Goal: Information Seeking & Learning: Learn about a topic

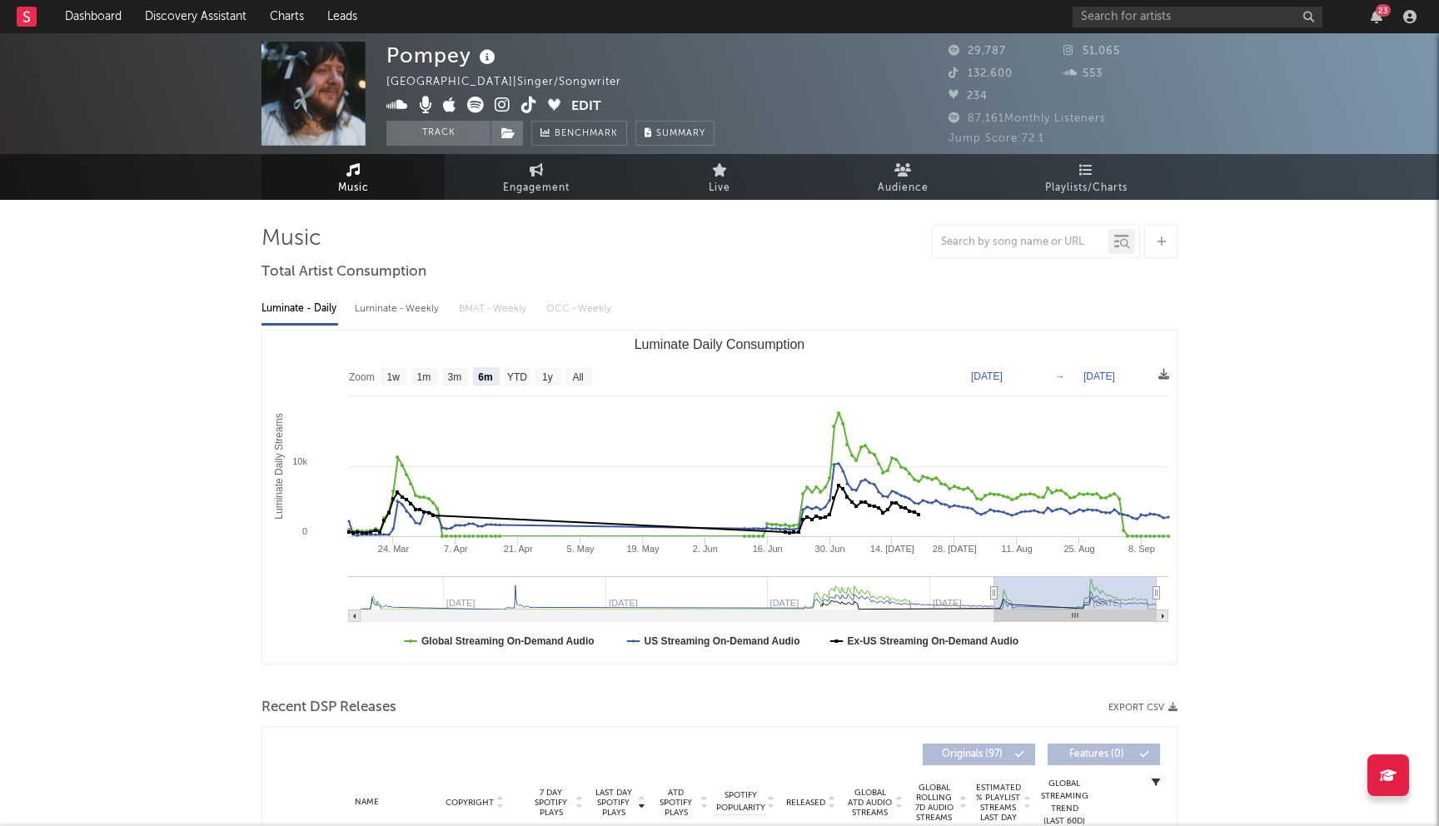
select select "6m"
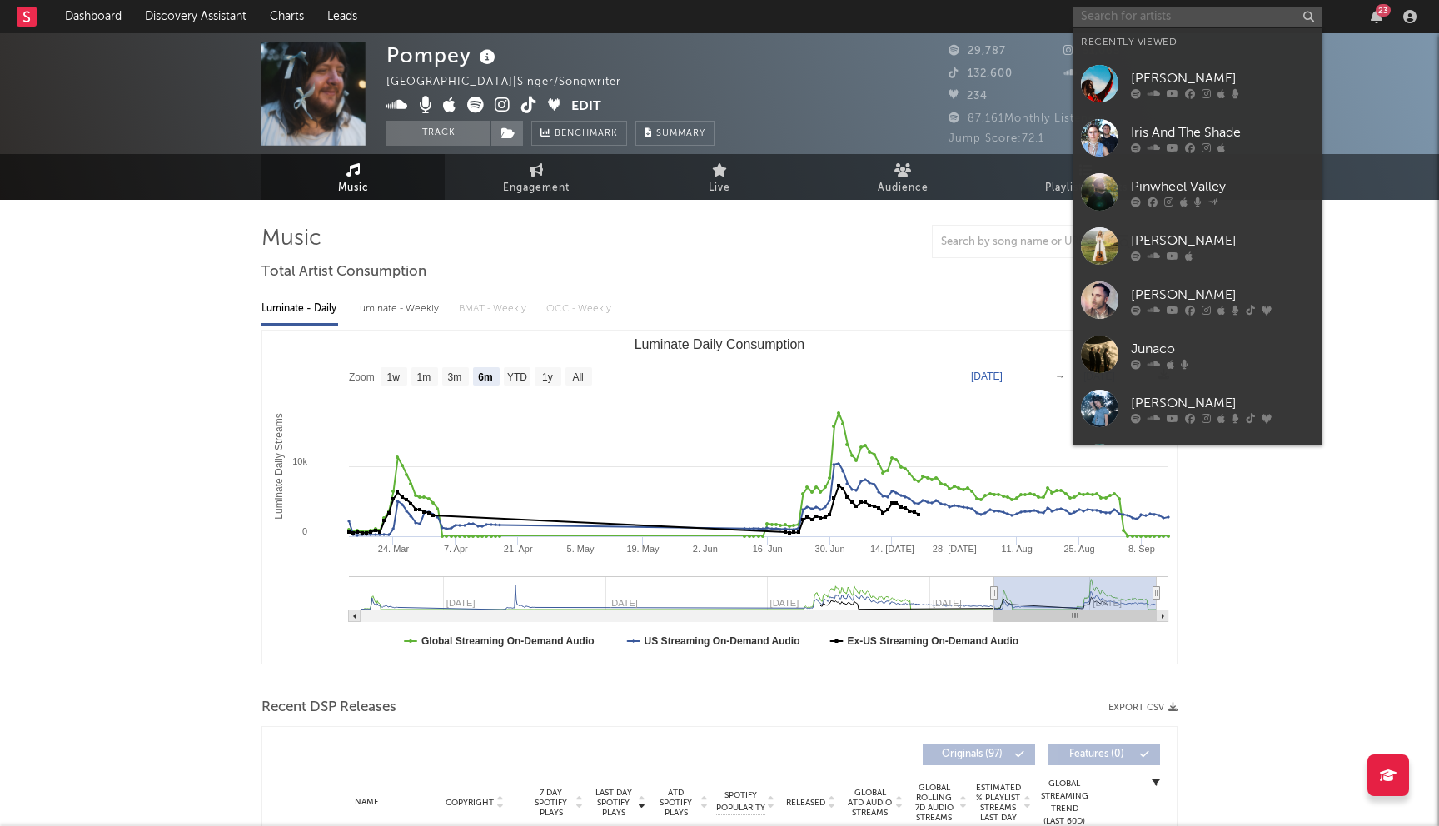
click at [1137, 18] on input "text" at bounding box center [1198, 17] width 250 height 21
type input "u"
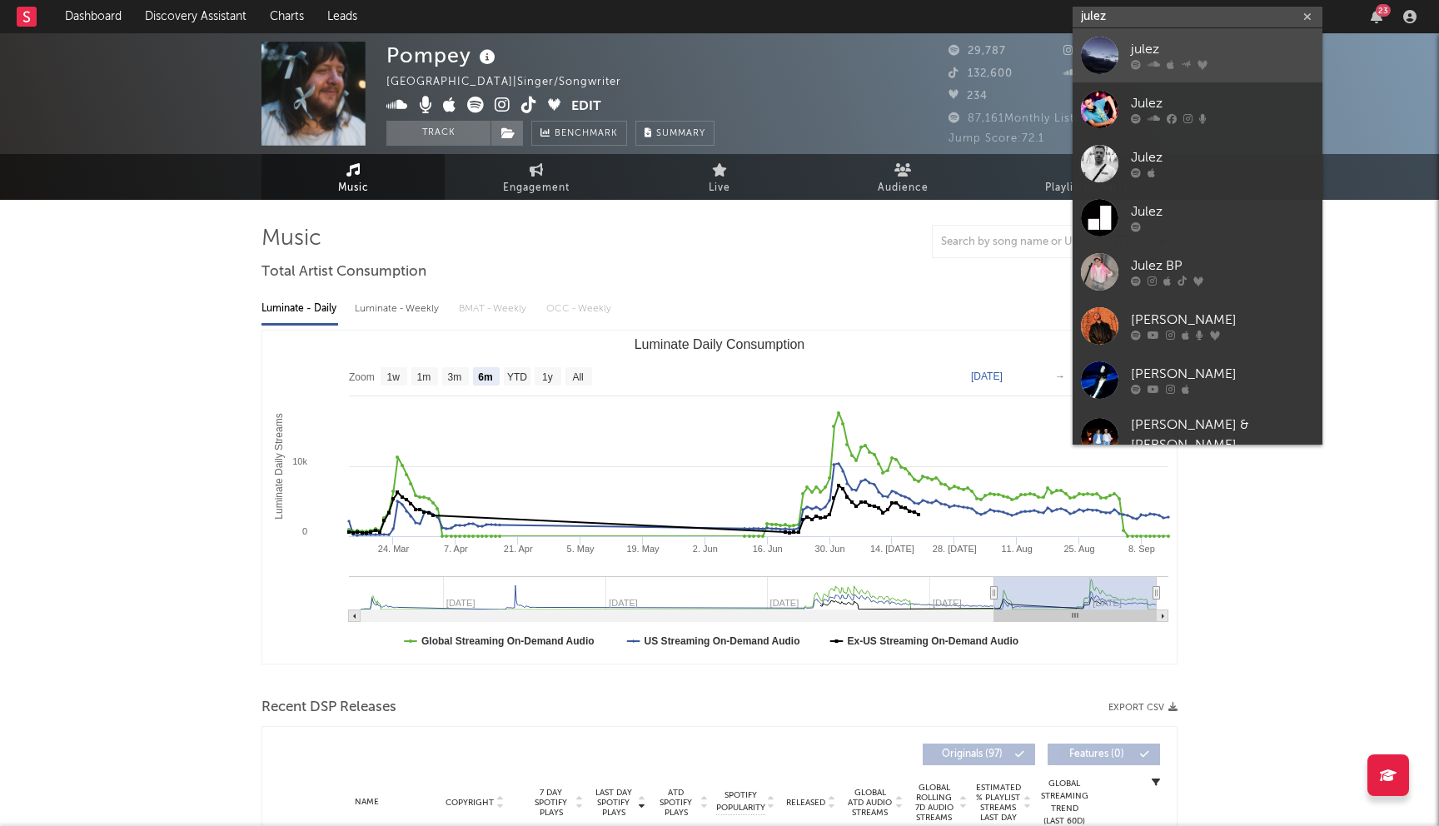
type input "julez"
click at [1192, 42] on div "julez" at bounding box center [1222, 50] width 183 height 20
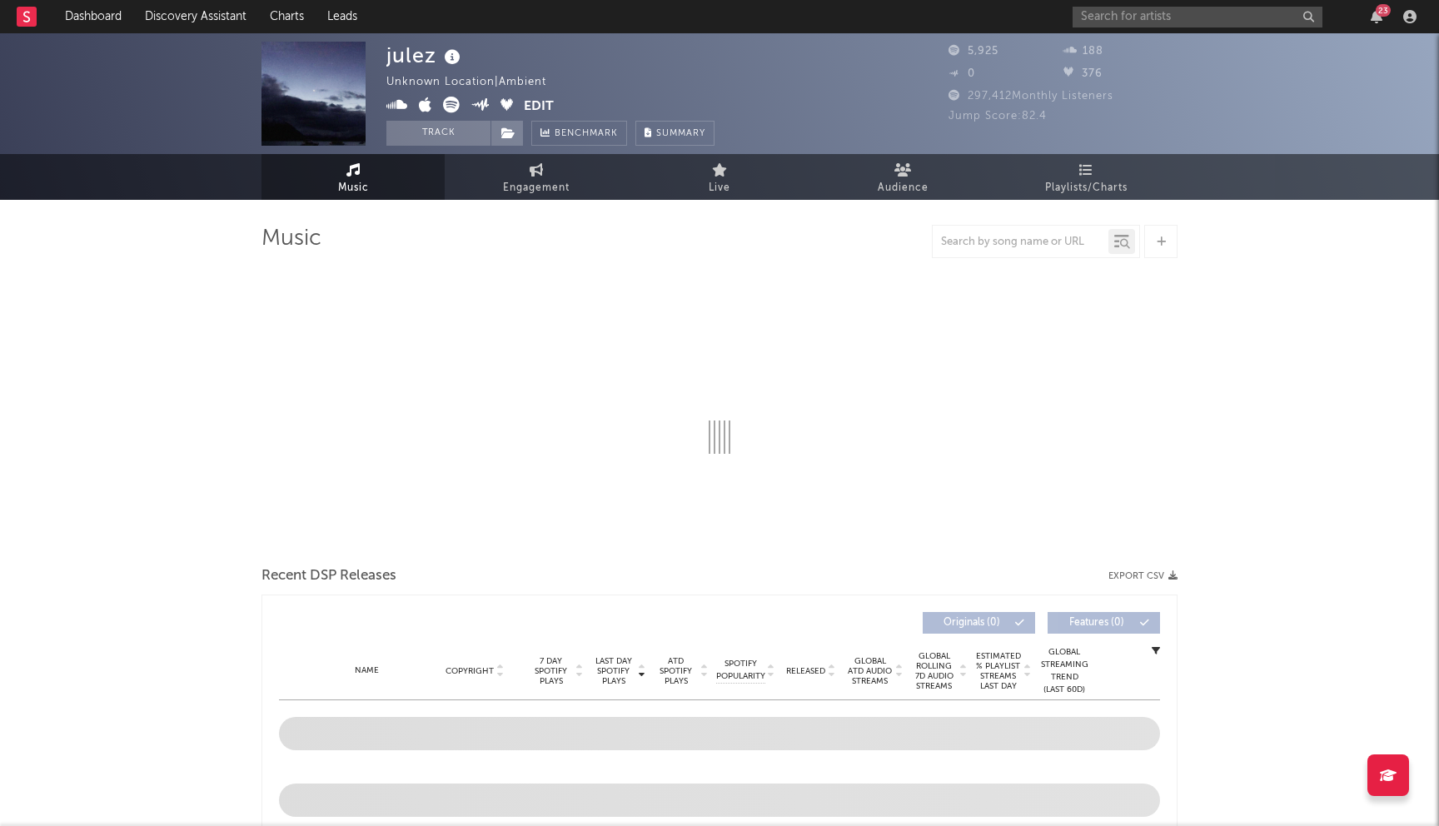
select select "6m"
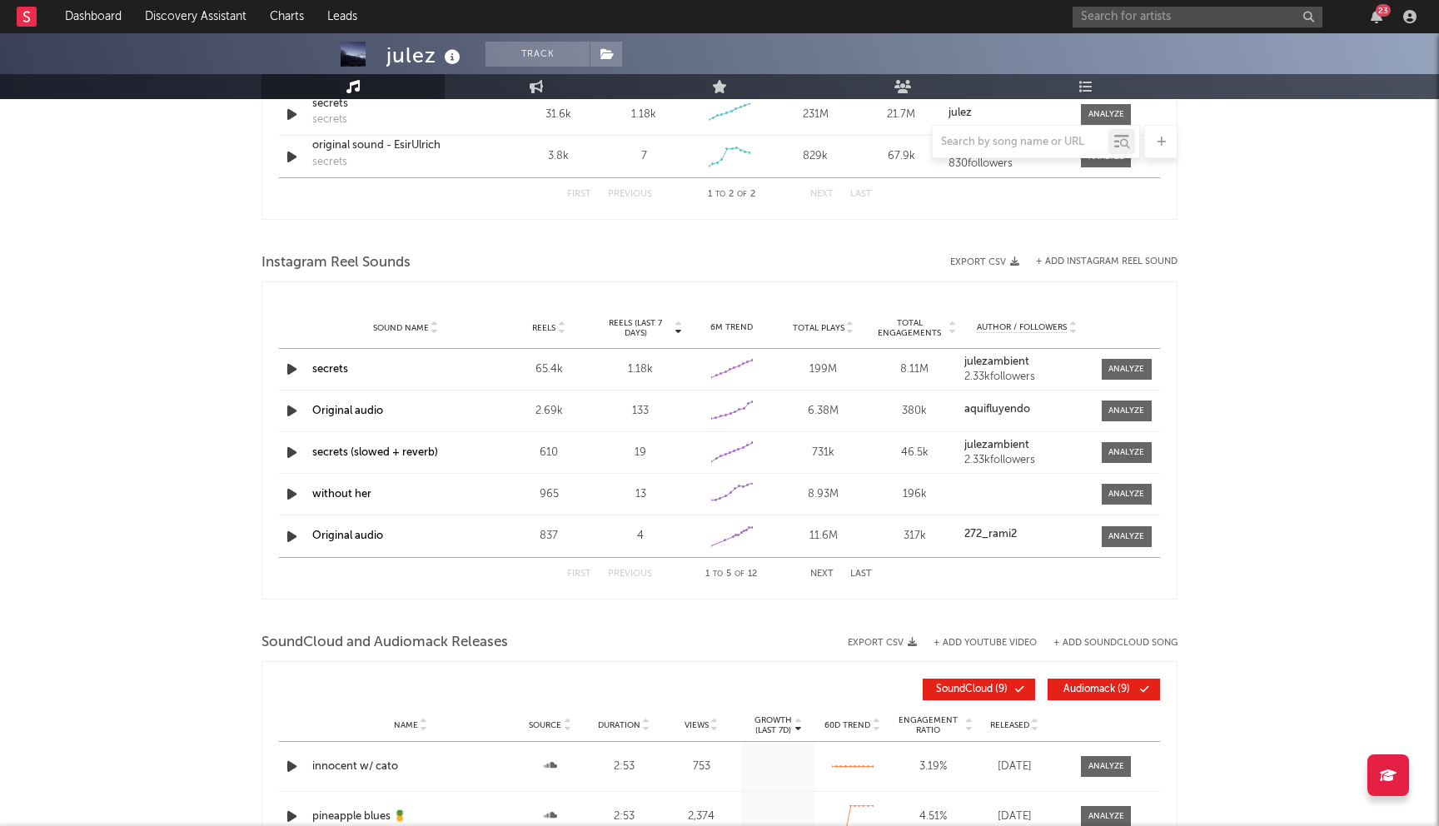
scroll to position [1162, 0]
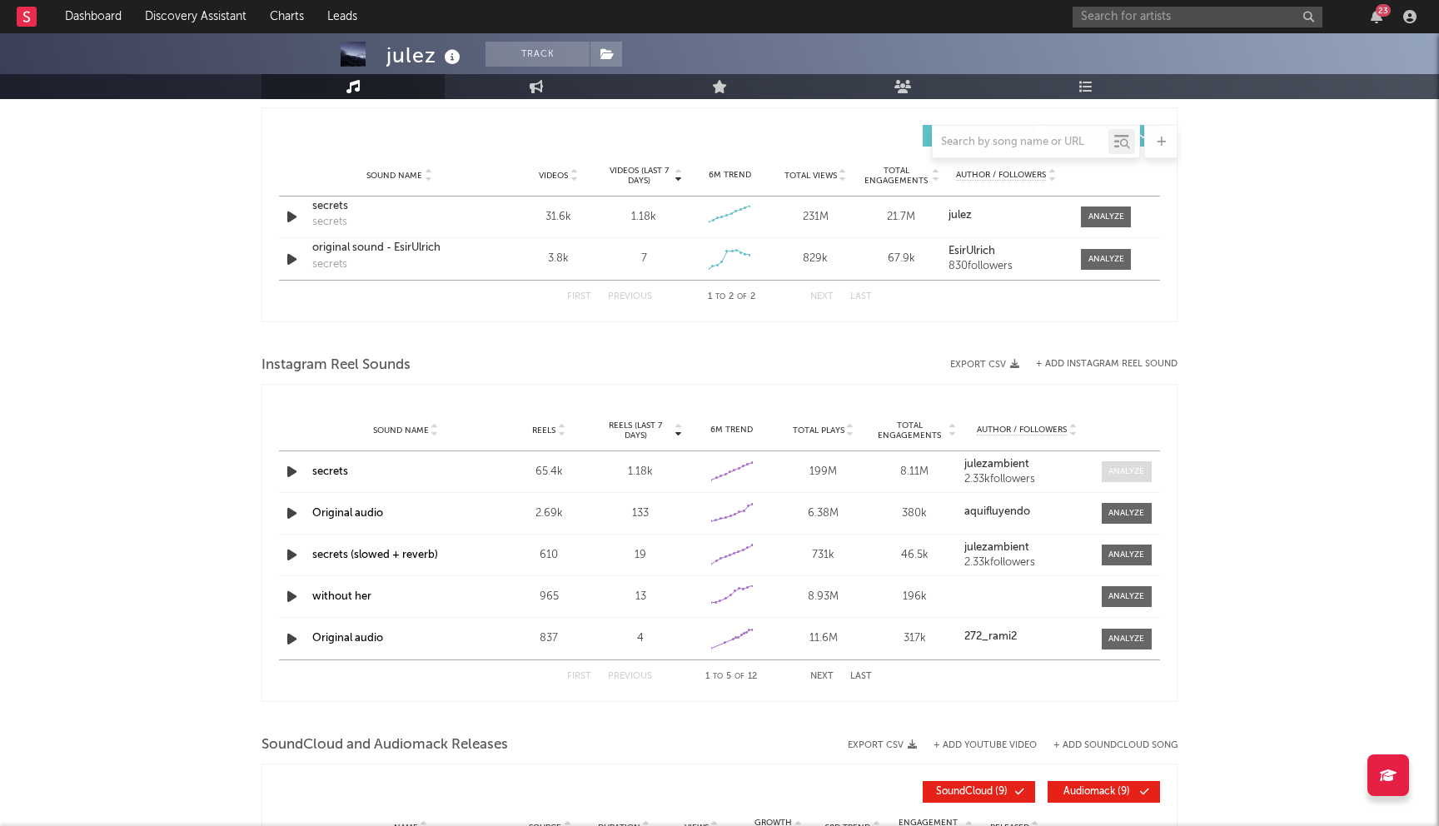
click at [1133, 469] on div at bounding box center [1127, 472] width 36 height 12
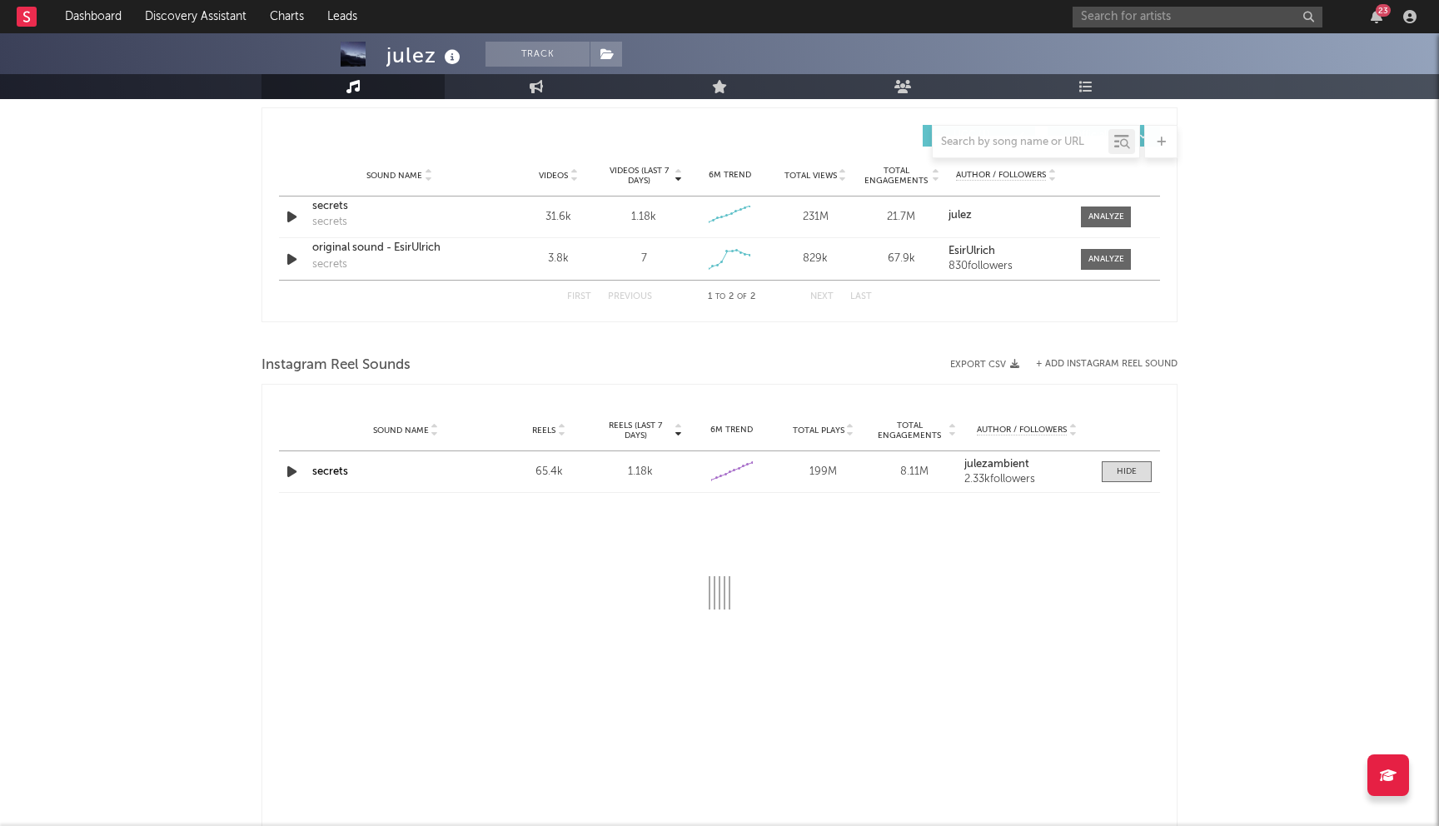
select select "6m"
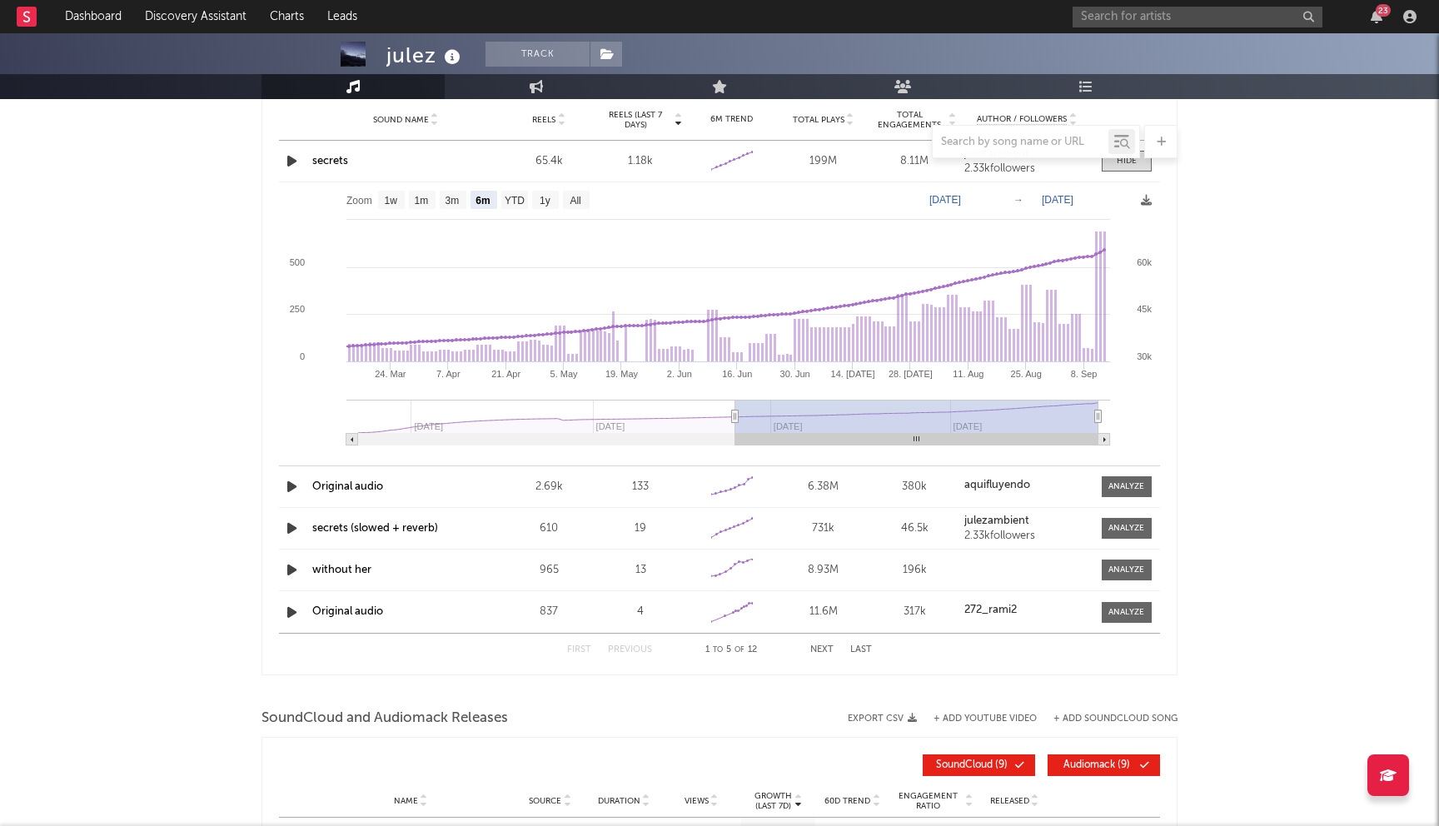
scroll to position [1317, 0]
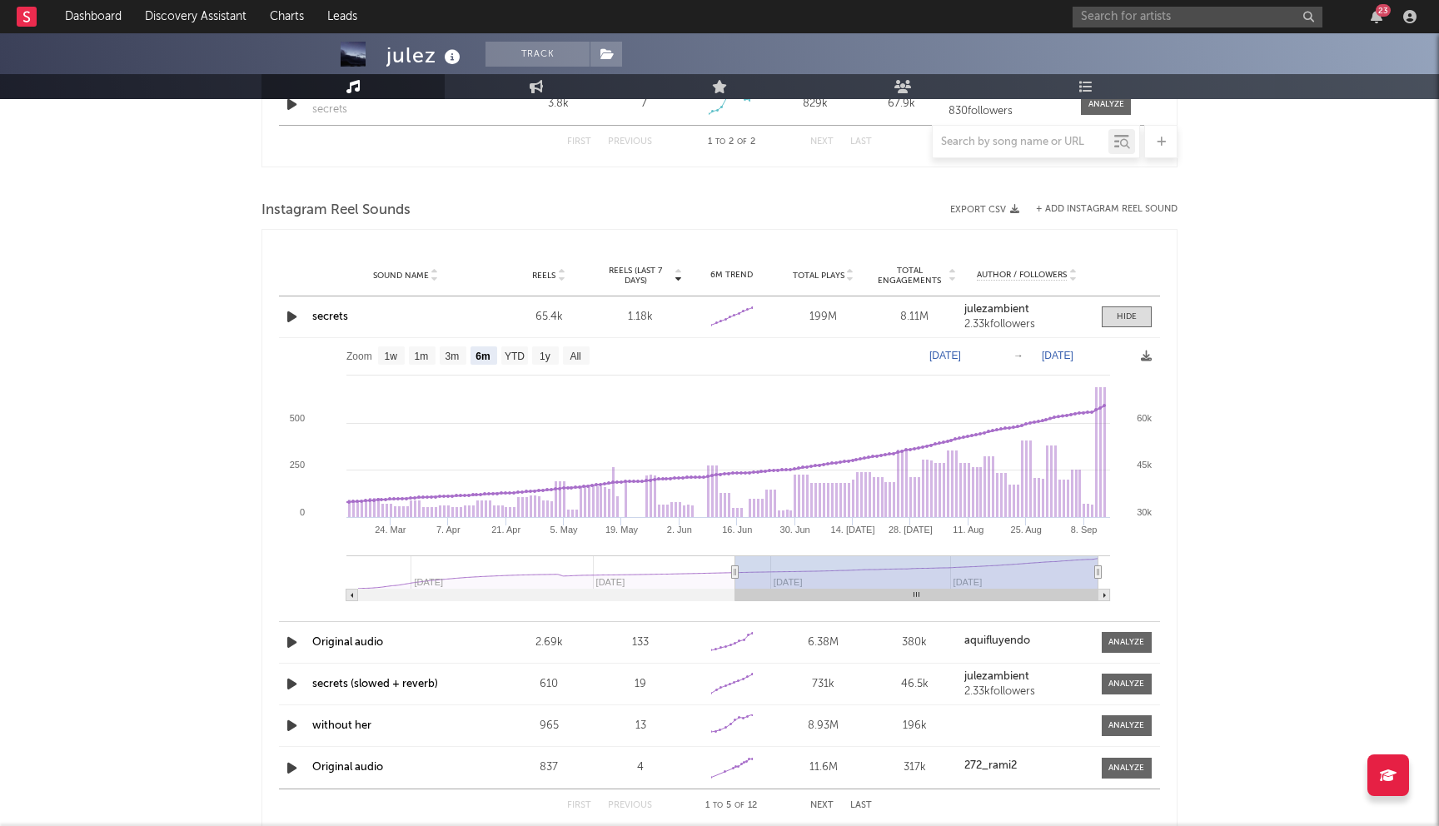
click at [1149, 5] on div "23" at bounding box center [1248, 16] width 350 height 33
click at [1138, 21] on input "text" at bounding box center [1198, 17] width 250 height 21
type input "Musogabi"
click at [1159, 44] on div "Musogabi" at bounding box center [1222, 50] width 183 height 20
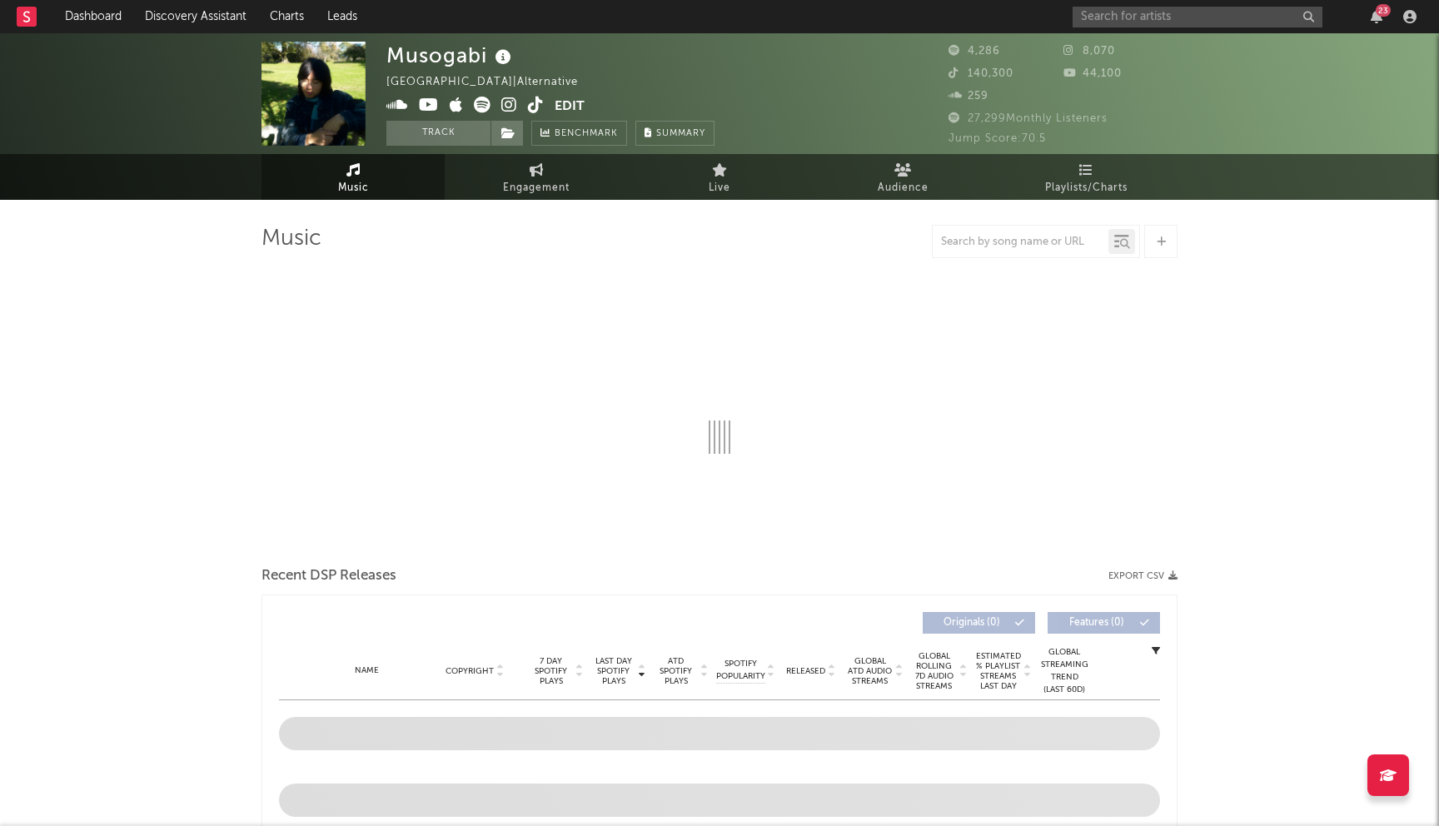
select select "1w"
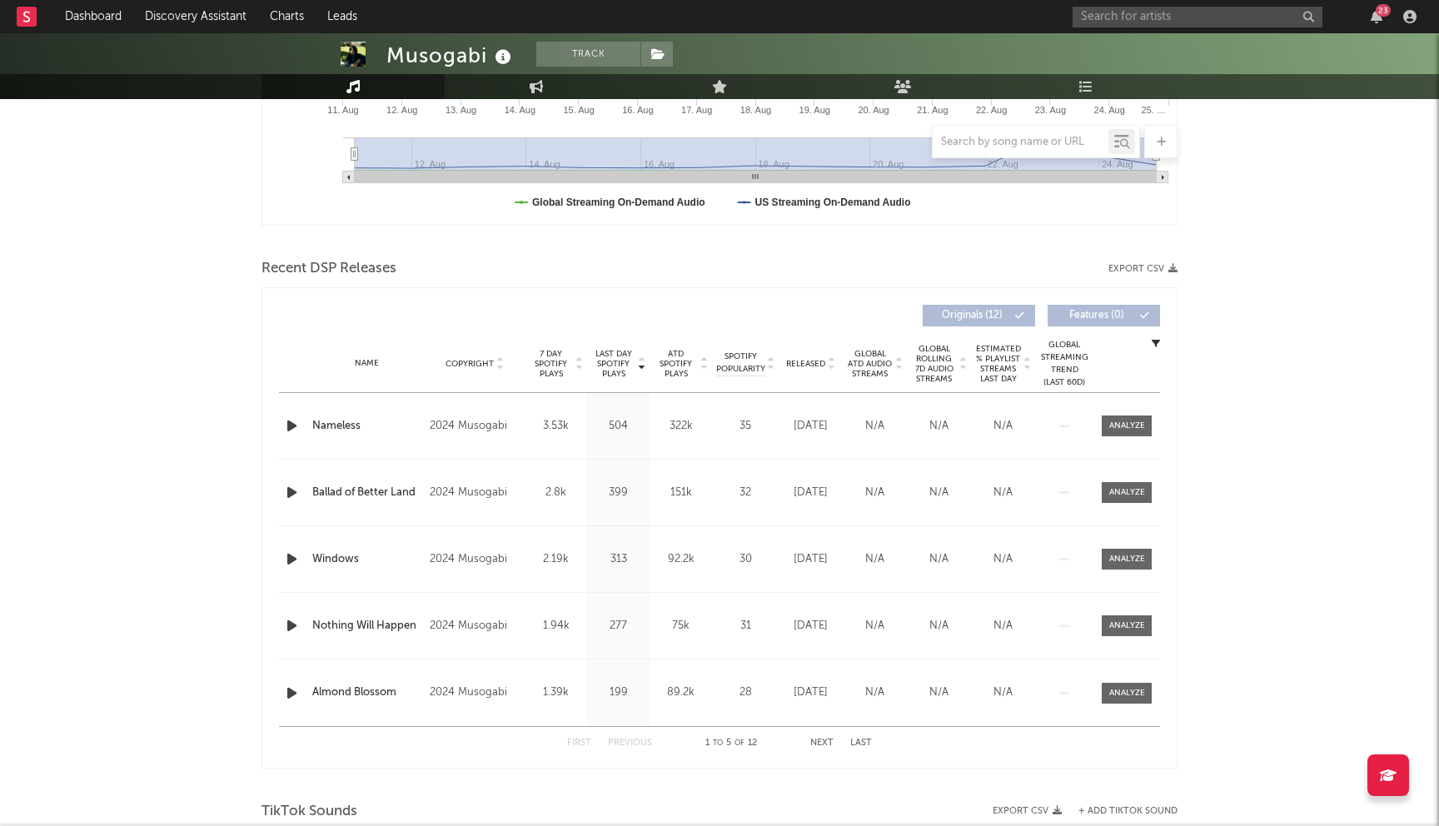
scroll to position [557, 0]
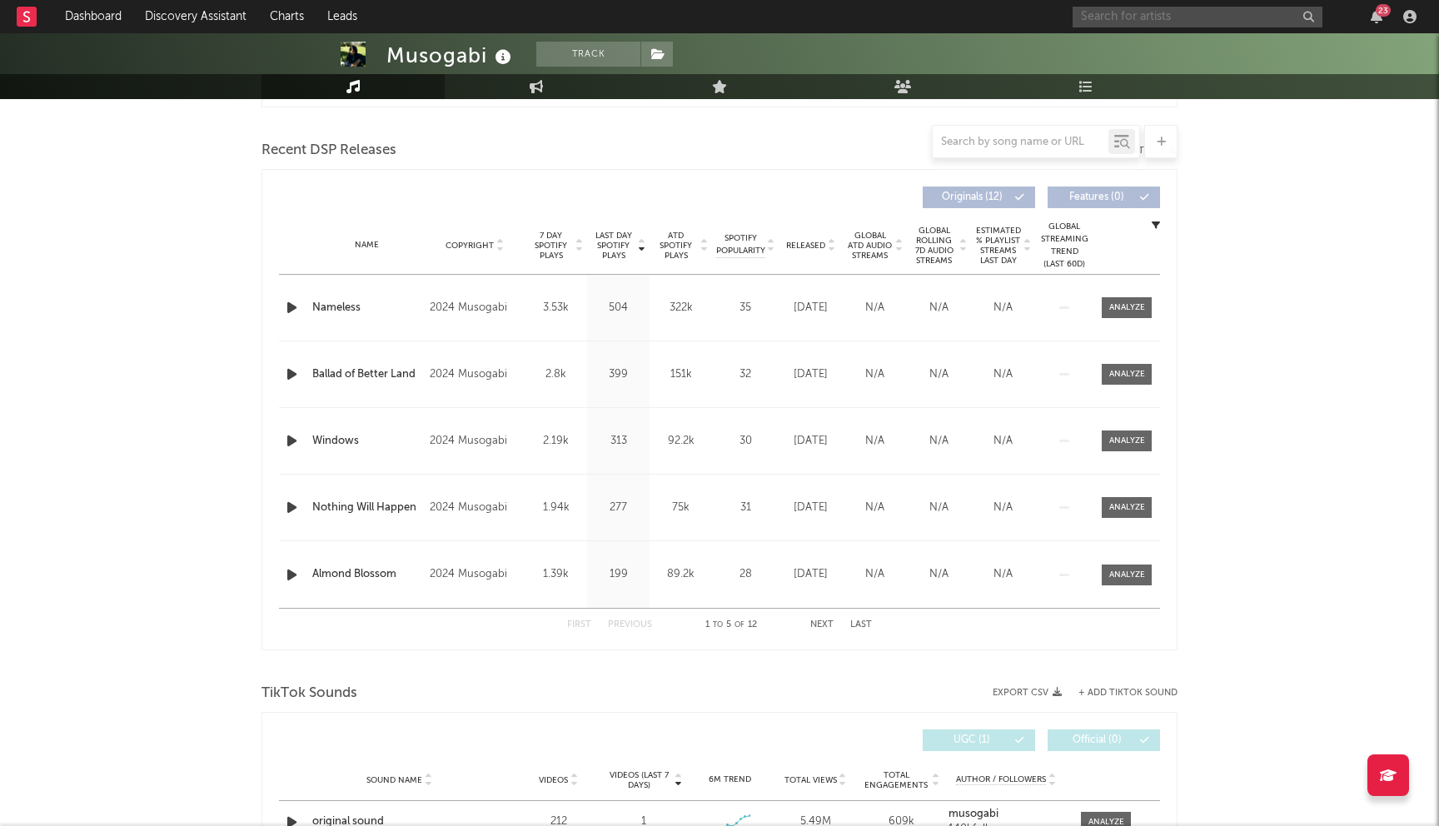
click at [1173, 22] on input "text" at bounding box center [1198, 17] width 250 height 21
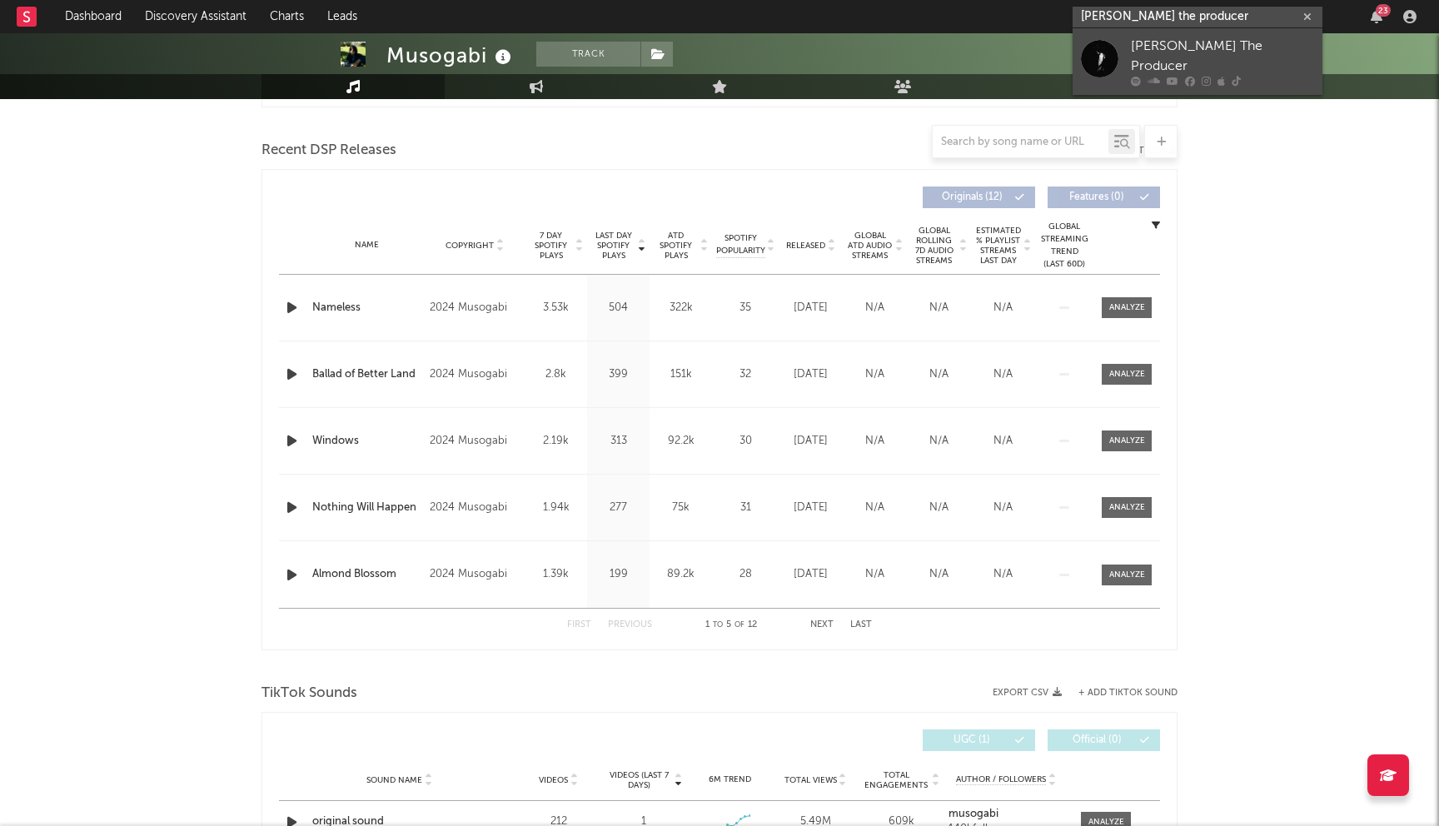
type input "[PERSON_NAME] the producer"
click at [1211, 44] on div "[PERSON_NAME] The Producer" at bounding box center [1222, 57] width 183 height 40
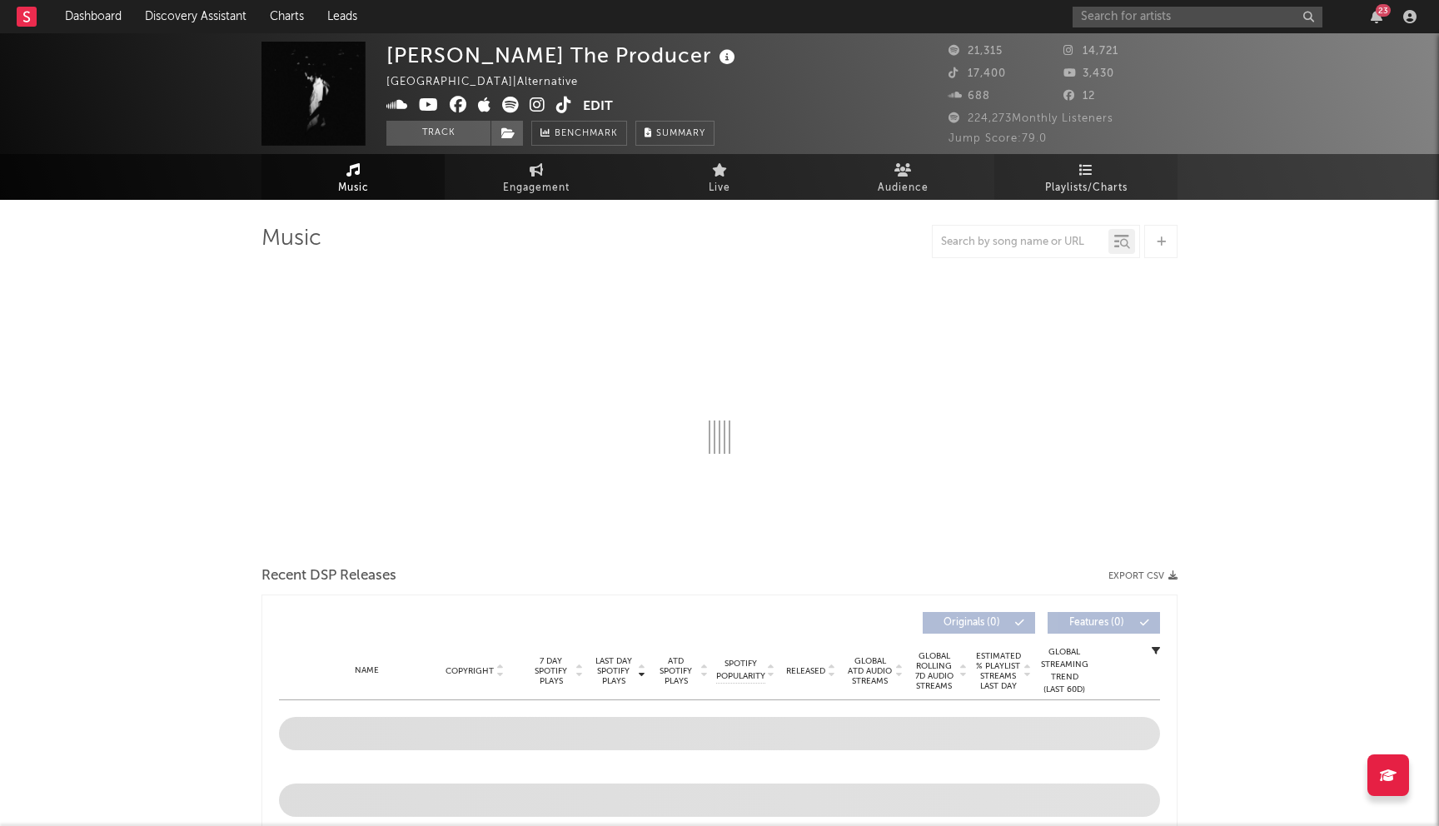
click at [1097, 175] on link "Playlists/Charts" at bounding box center [1085, 177] width 183 height 46
select select "6m"
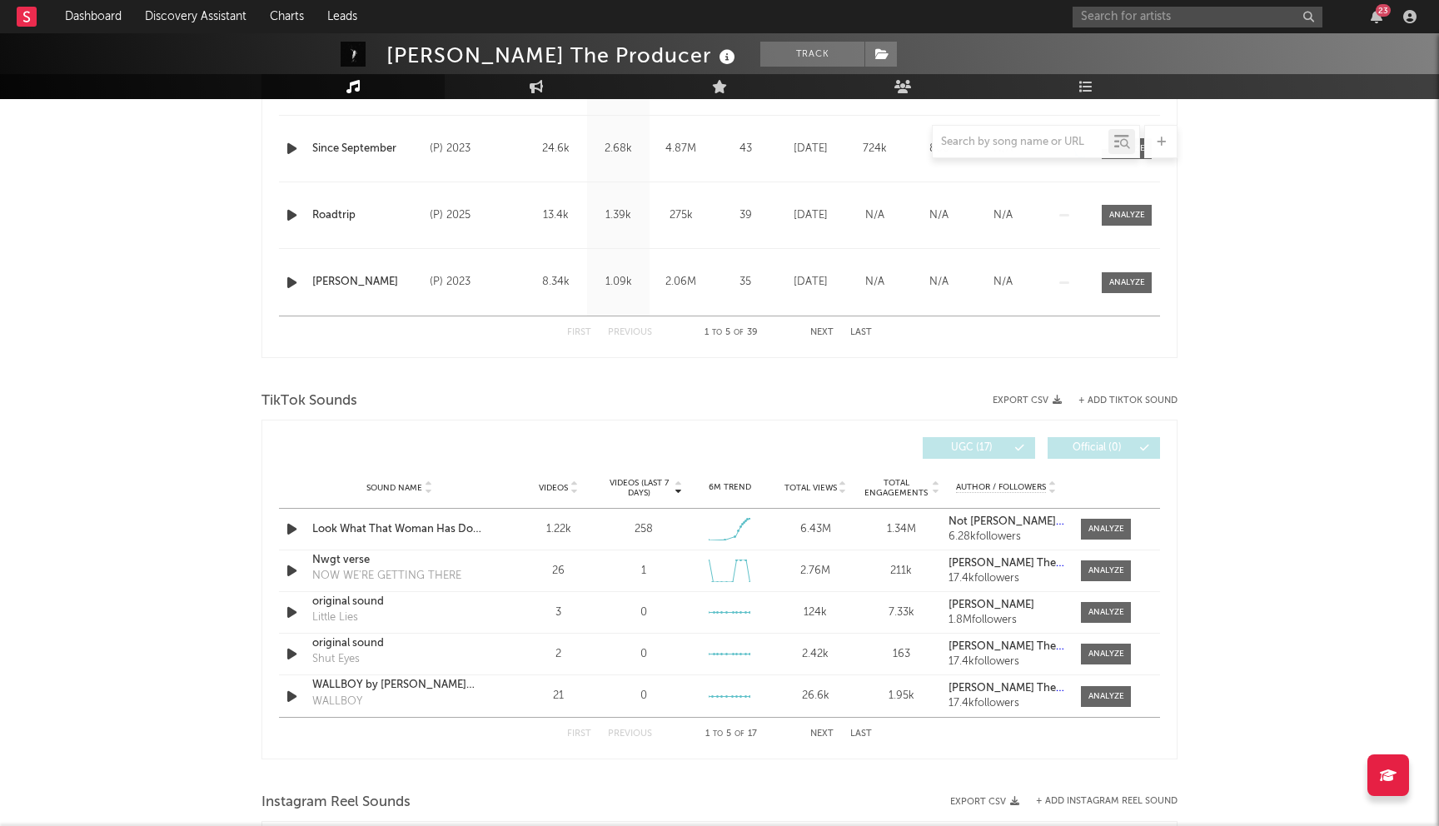
scroll to position [842, 0]
